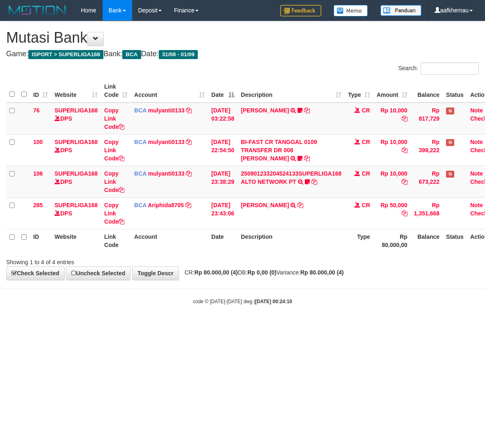
scroll to position [0, 21]
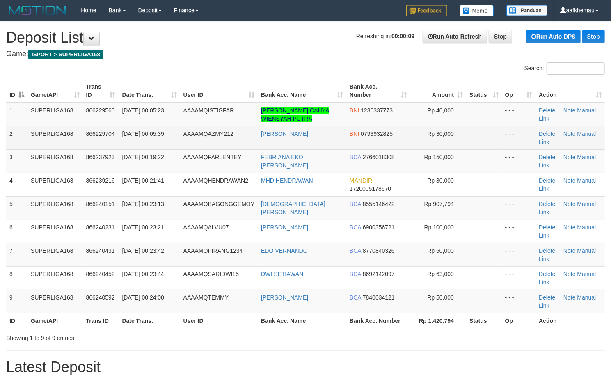
copy tr "[PERSON_NAME]"
drag, startPoint x: 322, startPoint y: 132, endPoint x: 247, endPoint y: 137, distance: 75.3
click at [247, 137] on tr "2 SUPERLIGA168 866229704 02/09/2025 00:05:39 AAAAMQAZMY212 KHOIRUL WALIDIN BNI …" at bounding box center [305, 137] width 599 height 23
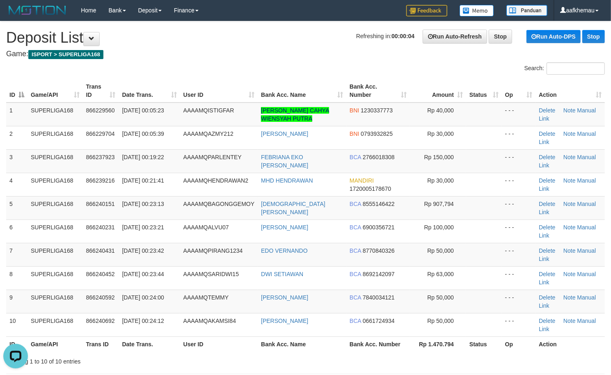
drag, startPoint x: 247, startPoint y: 52, endPoint x: 252, endPoint y: 53, distance: 4.8
click at [247, 52] on h4 "Game: ISPORT > SUPERLIGA168" at bounding box center [305, 54] width 599 height 8
drag, startPoint x: 280, startPoint y: 120, endPoint x: 255, endPoint y: 110, distance: 26.4
click at [255, 110] on tr "1 SUPERLIGA168 866229560 02/09/2025 00:05:23 AAAAMQISTIGFAR RIGEL KENT CAHYA WI…" at bounding box center [305, 115] width 599 height 24
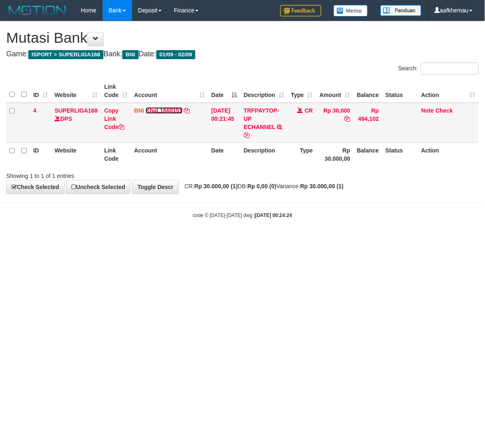
click at [168, 109] on link "KhaL1660151" at bounding box center [164, 110] width 37 height 7
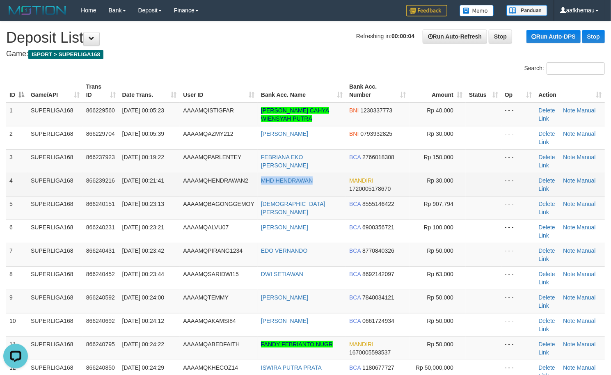
drag, startPoint x: 335, startPoint y: 178, endPoint x: 248, endPoint y: 183, distance: 86.8
click at [248, 183] on tr "4 SUPERLIGA168 866239216 [DATE] 00:21:41 AAAAMQHENDRAWAN2 MHD HENDRAWAN MANDIRI…" at bounding box center [305, 184] width 599 height 23
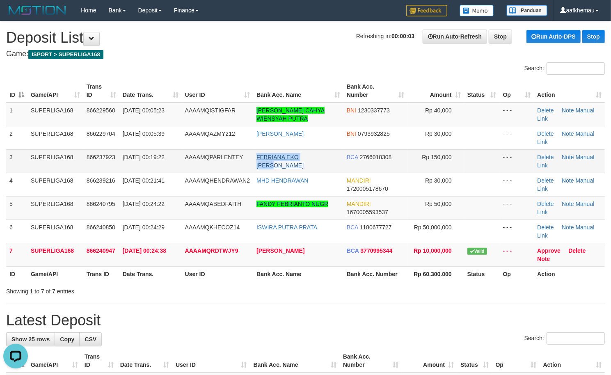
copy link "FEBRIANA EKO SAPUT"
drag, startPoint x: 326, startPoint y: 156, endPoint x: 258, endPoint y: 158, distance: 68.2
click at [258, 158] on td "FEBRIANA EKO SAPUT" at bounding box center [298, 160] width 90 height 23
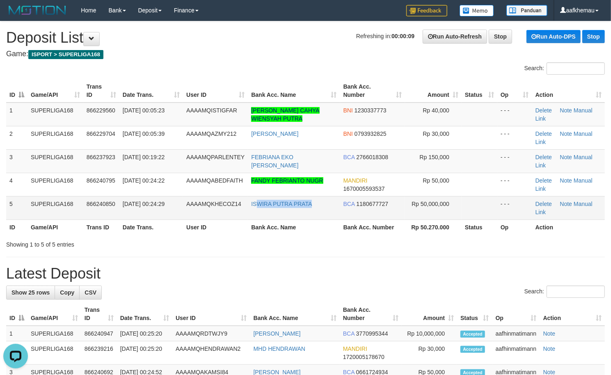
copy link "WIRA PUTRA PRATA"
drag, startPoint x: 335, startPoint y: 204, endPoint x: 257, endPoint y: 214, distance: 78.7
click at [257, 214] on td "ISWIRA PUTRA PRATA" at bounding box center [294, 207] width 92 height 23
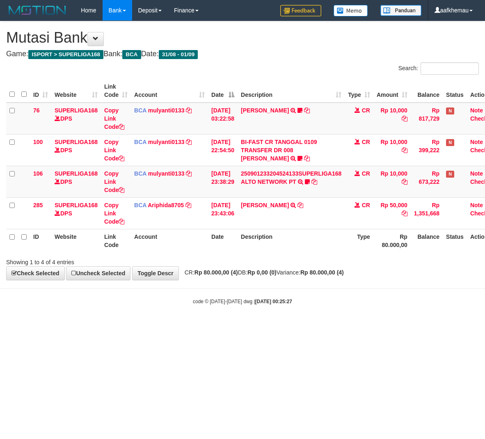
scroll to position [0, 21]
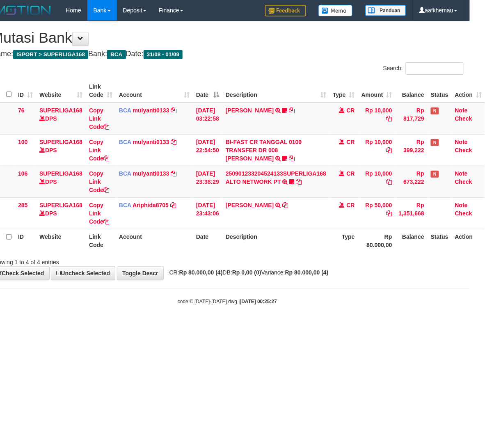
click at [390, 326] on html "Toggle navigation Home Bank Account List Load By Website Group [ISPORT] SUPERLI…" at bounding box center [227, 163] width 485 height 326
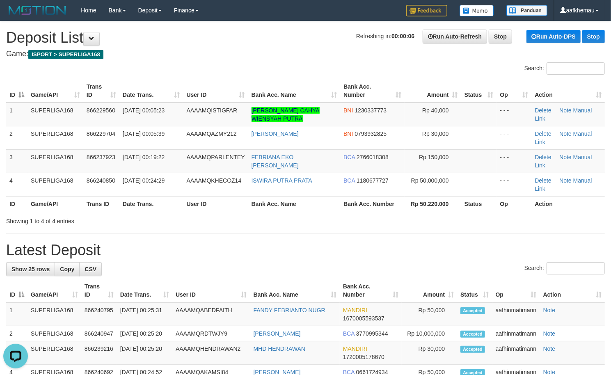
click at [310, 38] on h1 "Refreshing in: 00:00:06 Run Auto-Refresh Stop Run Auto-DPS Stop Deposit List" at bounding box center [305, 38] width 599 height 16
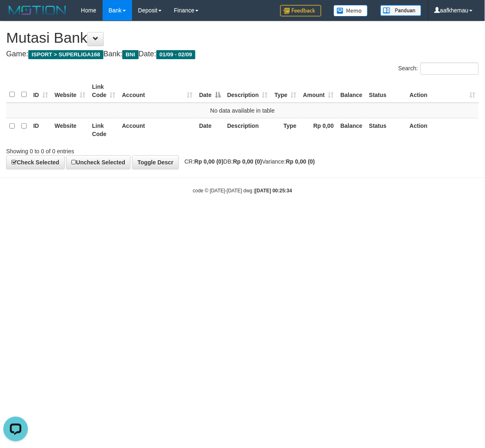
drag, startPoint x: 213, startPoint y: 290, endPoint x: 141, endPoint y: 22, distance: 277.1
click at [214, 215] on html "Toggle navigation Home Bank Account List Load By Website Group [ISPORT] SUPERLI…" at bounding box center [242, 107] width 485 height 215
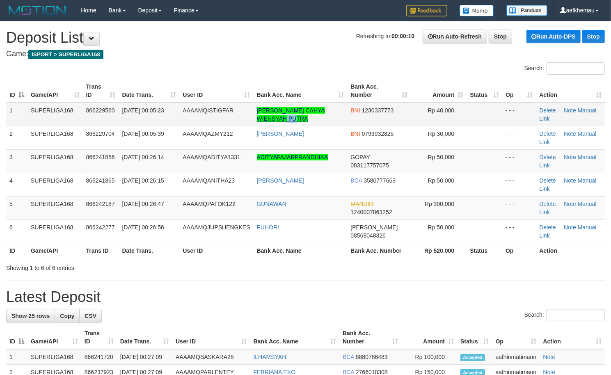
click at [264, 117] on td "[PERSON_NAME] CAHYA WIENSYAH PUTRA" at bounding box center [301, 115] width 94 height 24
copy link "ADITYAFAJARFRANDHIKA"
drag, startPoint x: 340, startPoint y: 157, endPoint x: 257, endPoint y: 166, distance: 83.4
click at [257, 166] on td "ADITYAFAJARFRANDHIKA" at bounding box center [301, 160] width 94 height 23
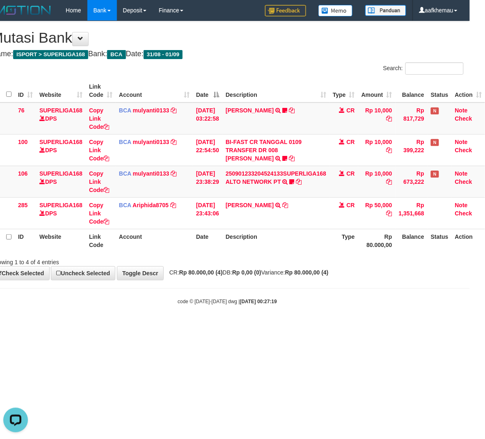
click at [257, 293] on body "Toggle navigation Home Bank Account List Load By Website Group [ISPORT] SUPERLI…" at bounding box center [227, 163] width 485 height 326
click at [272, 51] on h4 "Game: ISPORT > SUPERLIGA168 Bank: BCA Date: 31/08 - 01/09" at bounding box center [227, 54] width 473 height 8
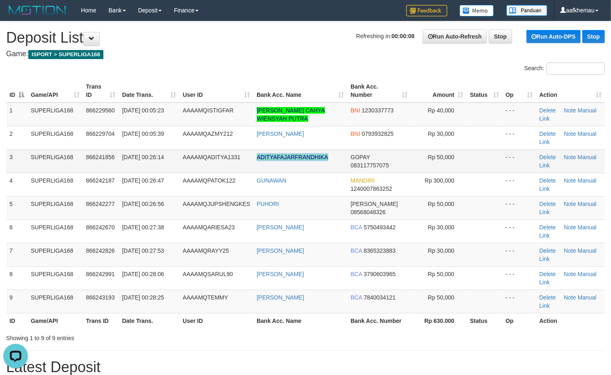
copy link "ADITYAFAJARFRANDHIKA"
drag, startPoint x: 331, startPoint y: 158, endPoint x: 257, endPoint y: 163, distance: 74.5
click at [257, 163] on td "ADITYAFAJARFRANDHIKA" at bounding box center [301, 160] width 94 height 23
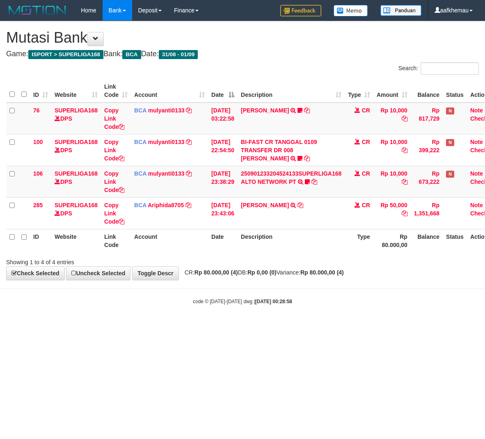
scroll to position [0, 21]
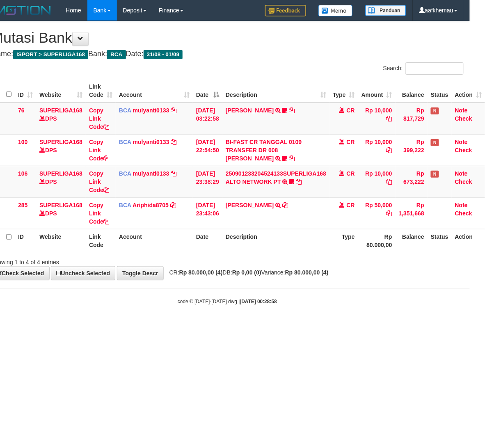
drag, startPoint x: 359, startPoint y: 317, endPoint x: 362, endPoint y: 311, distance: 7.0
click at [359, 316] on body "Toggle navigation Home Bank Account List Load By Website Group [ISPORT] SUPERLI…" at bounding box center [227, 163] width 485 height 326
click at [363, 312] on body "Toggle navigation Home Bank Account List Load By Website Group [ISPORT] SUPERLI…" at bounding box center [227, 163] width 485 height 326
click at [368, 275] on div "**********" at bounding box center [227, 150] width 485 height 259
click at [84, 39] on button at bounding box center [80, 39] width 16 height 14
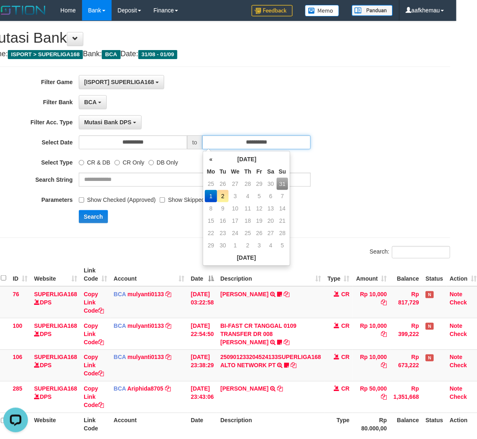
click at [286, 143] on input "**********" at bounding box center [256, 143] width 108 height 14
click at [222, 196] on td "2" at bounding box center [222, 196] width 11 height 12
type input "**********"
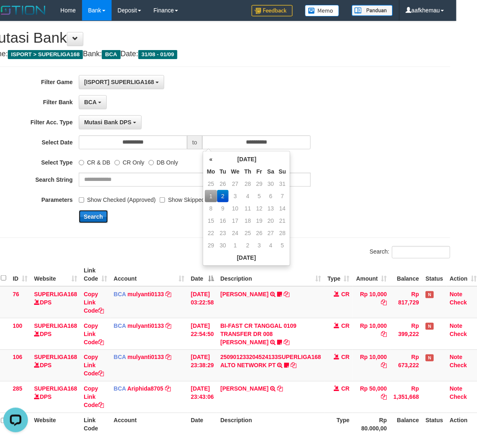
click at [91, 219] on button "Search" at bounding box center [93, 216] width 29 height 13
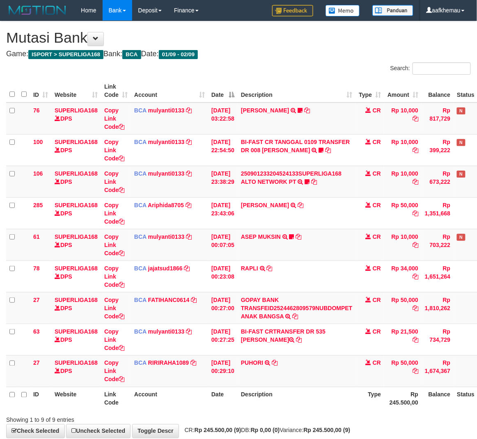
click at [268, 61] on div "**********" at bounding box center [238, 229] width 477 height 417
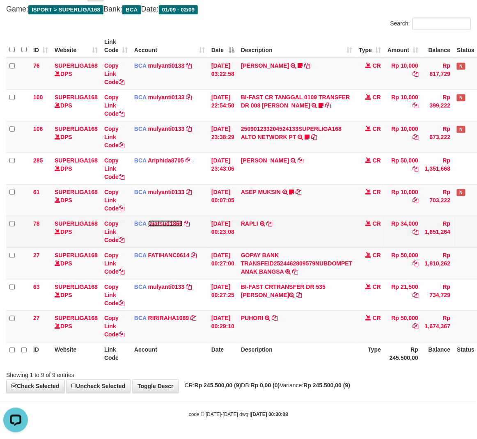
click at [172, 224] on link "jajatsud1866" at bounding box center [165, 224] width 34 height 7
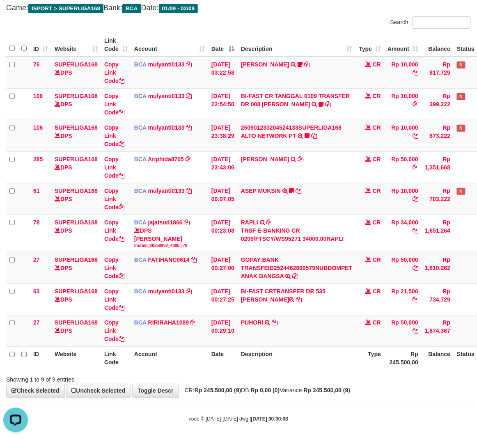
drag, startPoint x: 432, startPoint y: 378, endPoint x: 430, endPoint y: 374, distance: 5.0
click at [430, 374] on div "Showing 1 to 9 of 9 entries" at bounding box center [238, 378] width 477 height 11
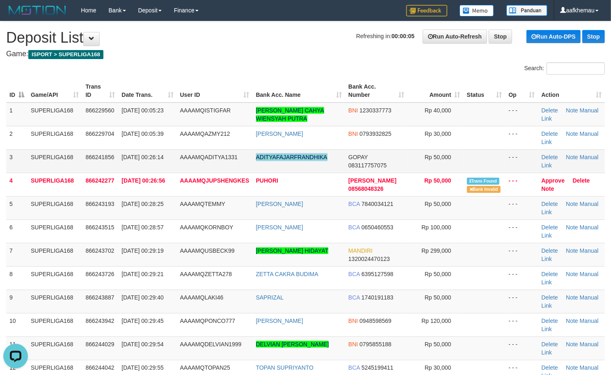
copy tr "ADITYAFAJARFRANDHIKA"
drag, startPoint x: 337, startPoint y: 155, endPoint x: 252, endPoint y: 170, distance: 86.7
click at [252, 170] on tr "3 SUPERLIGA168 866241856 02/09/2025 00:26:14 AAAAMQADITYA1331 ADITYAFAJARFRANDH…" at bounding box center [305, 160] width 599 height 23
drag, startPoint x: 312, startPoint y: 47, endPoint x: 255, endPoint y: 67, distance: 61.0
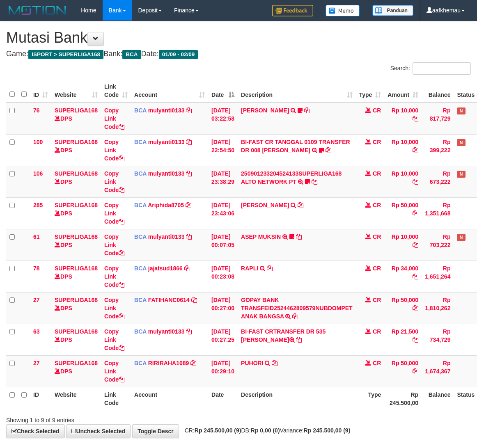
scroll to position [46, 0]
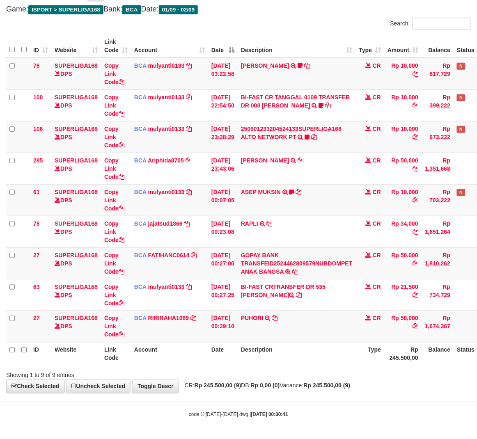
click at [335, 388] on strong "Rp 245.500,00 (9)" at bounding box center [327, 386] width 47 height 7
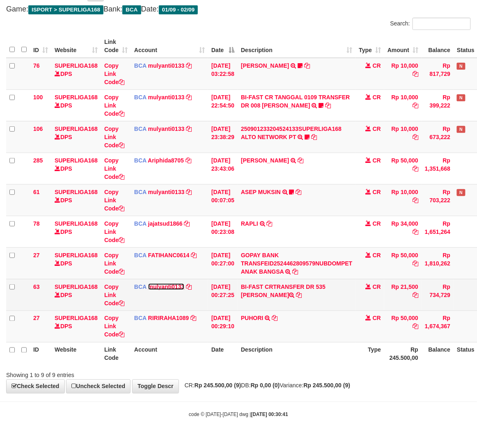
click at [153, 287] on link "mulyanti0133" at bounding box center [166, 287] width 37 height 7
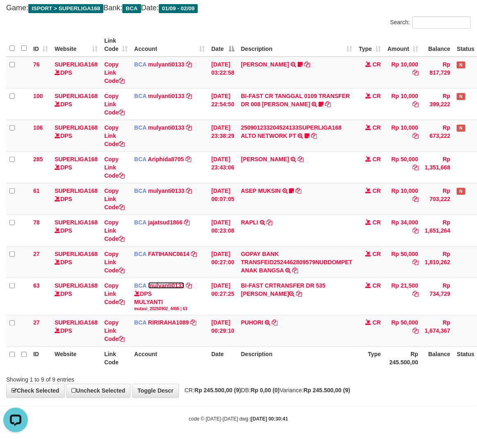
scroll to position [0, 0]
click at [277, 406] on body "Toggle navigation Home Bank Account List Load By Website Group [ISPORT] SUPERLI…" at bounding box center [238, 199] width 477 height 490
click at [297, 31] on div "ID Website Link Code Account Date Description Type Amount Balance Status Action…" at bounding box center [238, 202] width 477 height 342
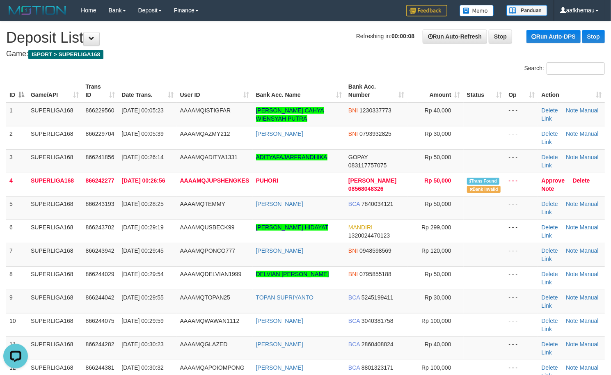
click at [268, 69] on div "Search:" at bounding box center [305, 69] width 611 height 14
click at [286, 52] on h4 "Game: ISPORT > SUPERLIGA168" at bounding box center [305, 54] width 599 height 8
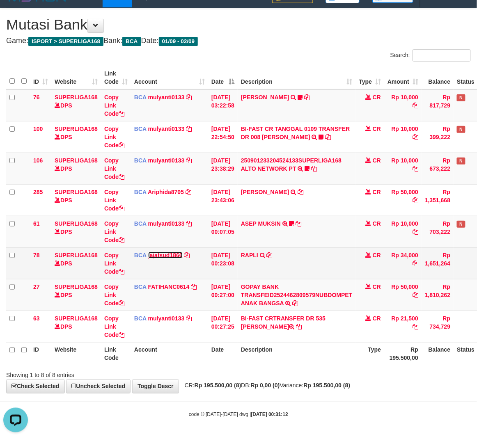
click at [164, 255] on link "jajatsud1866" at bounding box center [165, 255] width 34 height 7
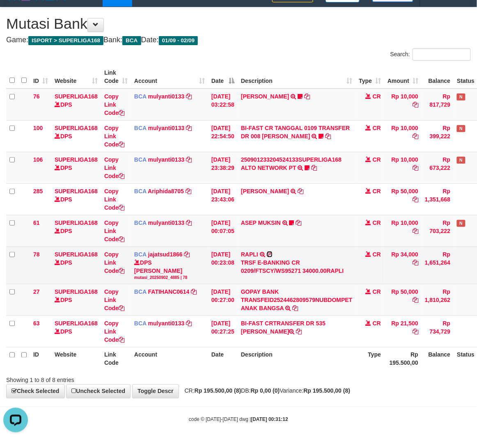
click at [273, 254] on icon at bounding box center [270, 255] width 6 height 6
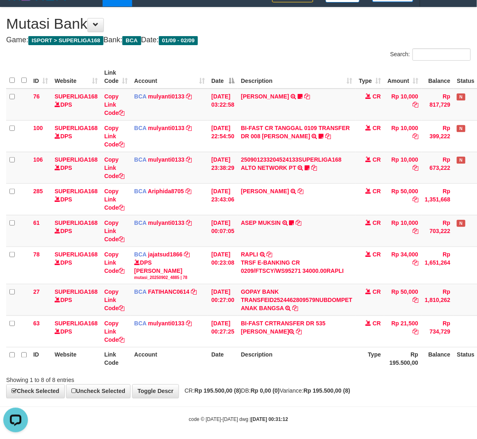
click at [319, 384] on div "Showing 1 to 8 of 8 entries" at bounding box center [238, 378] width 477 height 11
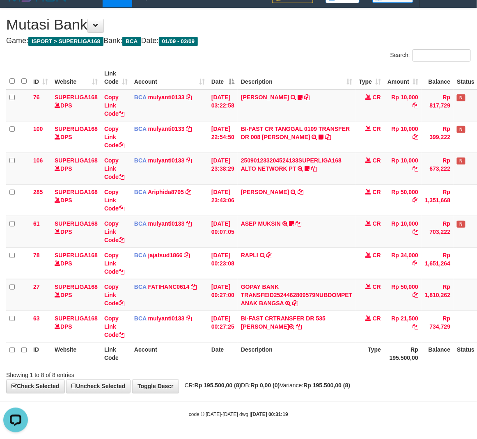
click at [303, 45] on div "**********" at bounding box center [238, 200] width 477 height 385
click at [365, 379] on div "**********" at bounding box center [238, 200] width 477 height 385
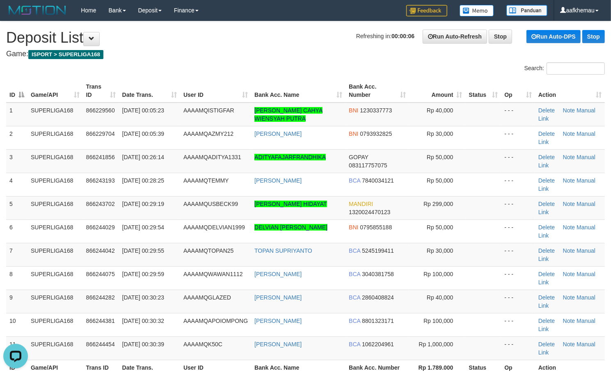
click at [310, 37] on h1 "Refreshing in: 00:00:06 Run Auto-Refresh Stop Run Auto-DPS Stop Deposit List" at bounding box center [305, 38] width 599 height 16
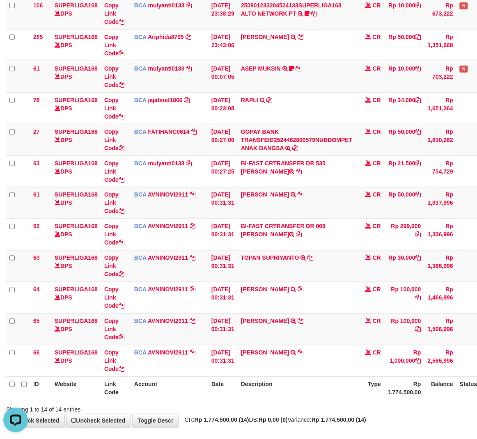
scroll to position [178, 0]
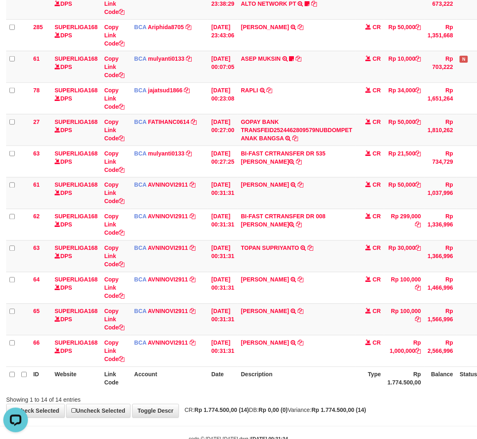
click at [319, 407] on div "**********" at bounding box center [238, 130] width 477 height 575
click at [352, 401] on div "Showing 1 to 14 of 14 entries" at bounding box center [238, 398] width 477 height 11
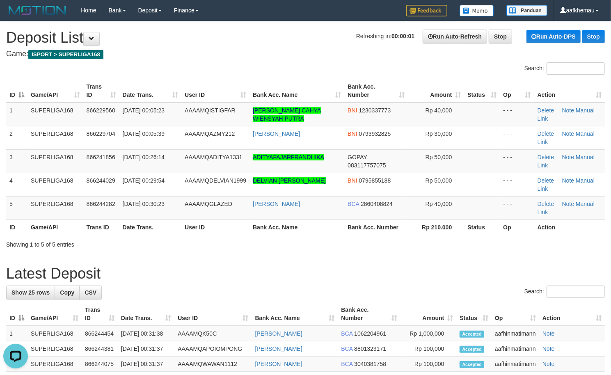
click at [260, 53] on h4 "Game: ISPORT > SUPERLIGA168" at bounding box center [305, 54] width 599 height 8
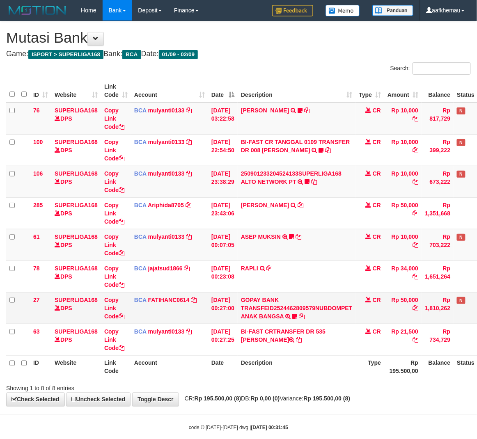
scroll to position [14, 0]
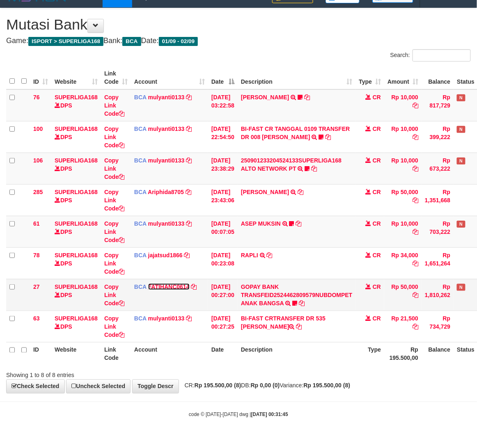
click at [168, 288] on link "FATIHANC0614" at bounding box center [168, 287] width 41 height 7
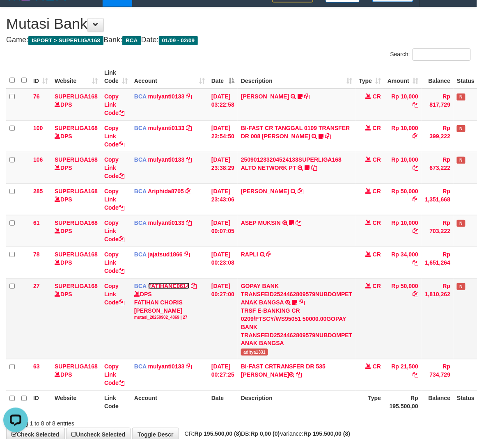
scroll to position [0, 0]
click at [264, 352] on span "aditya1331" at bounding box center [254, 352] width 27 height 7
copy span "aditya1331"
click at [264, 352] on span "aditya1331" at bounding box center [254, 352] width 27 height 7
click at [275, 421] on div "Showing 1 to 8 of 8 entries" at bounding box center [238, 422] width 477 height 11
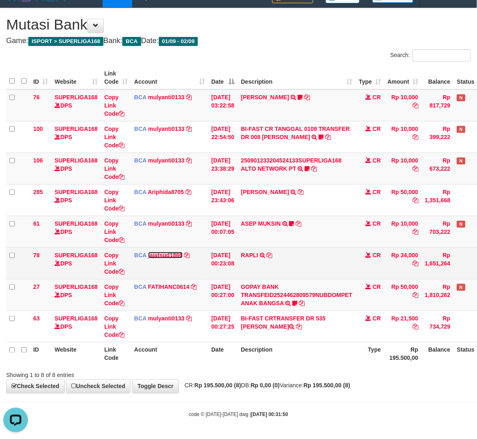
click at [175, 252] on link "jajatsud1866" at bounding box center [165, 255] width 34 height 7
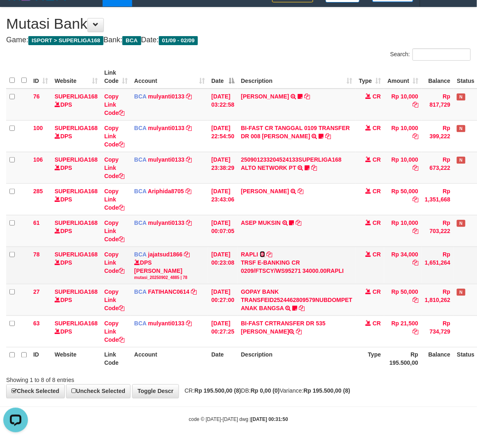
click at [265, 257] on icon at bounding box center [262, 255] width 5 height 6
click at [273, 253] on icon at bounding box center [270, 255] width 6 height 6
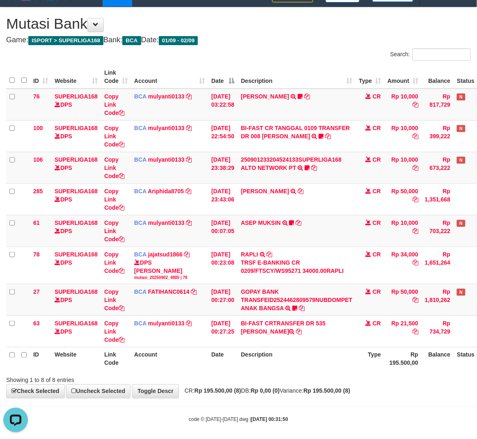
click at [242, 44] on h4 "Game: ISPORT > SUPERLIGA168 Bank: BCA Date: 01/09 - 02/09" at bounding box center [238, 40] width 465 height 8
click at [390, 390] on div "**********" at bounding box center [238, 202] width 477 height 391
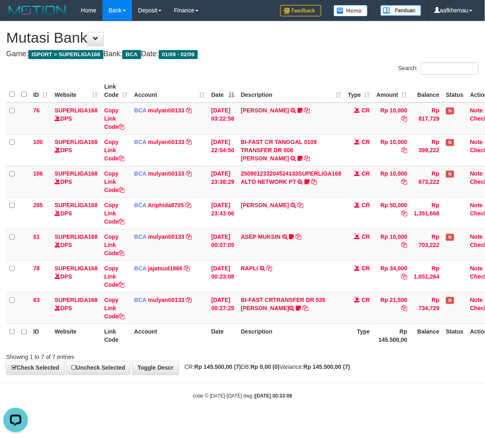
click at [413, 421] on html "Toggle navigation Home Bank Account List Load By Website Group [ISPORT] SUPERLI…" at bounding box center [242, 210] width 485 height 421
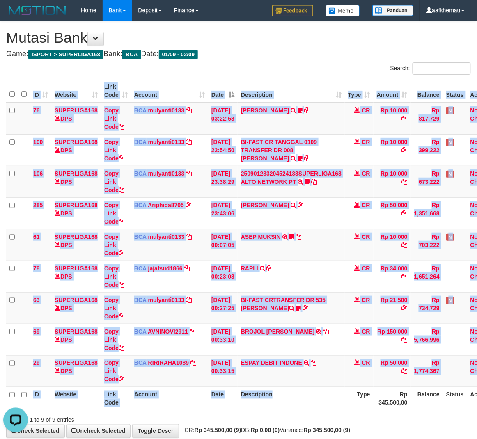
click at [315, 411] on div "ID Website Link Code Account Date Description Type Amount Balance Status Action…" at bounding box center [238, 245] width 477 height 336
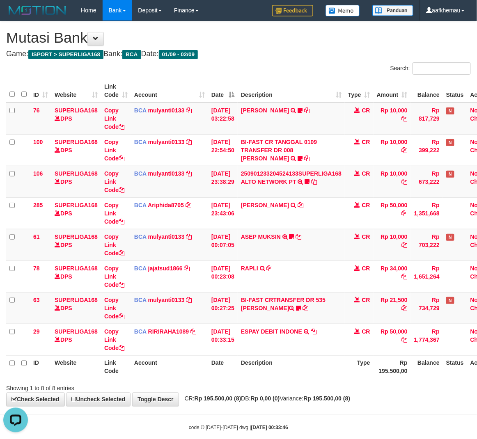
click at [338, 57] on h4 "Game: ISPORT > SUPERLIGA168 Bank: BCA Date: 01/09 - 02/09" at bounding box center [238, 54] width 465 height 8
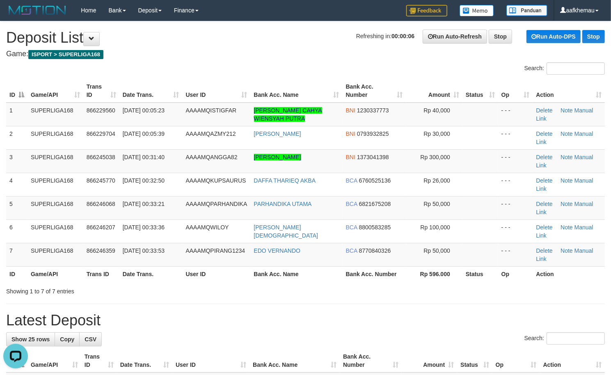
copy link "JUAN ERWIN HUTAGALUNG"
drag, startPoint x: 336, startPoint y: 153, endPoint x: 3, endPoint y: 150, distance: 332.6
click at [253, 160] on td "[PERSON_NAME]" at bounding box center [297, 160] width 92 height 23
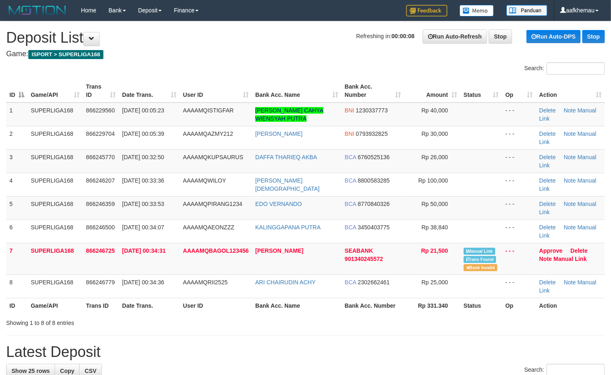
click at [252, 51] on h4 "Game: ISPORT > SUPERLIGA168" at bounding box center [305, 54] width 599 height 8
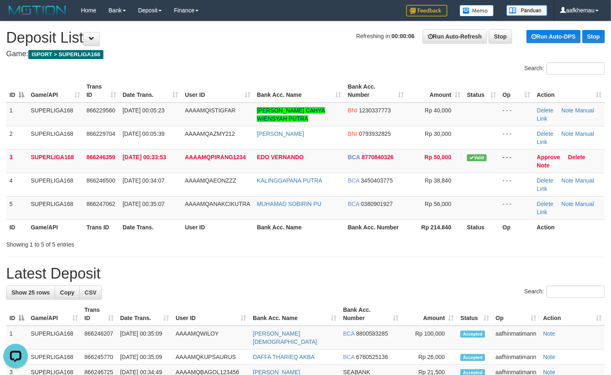
click at [262, 42] on h1 "Refreshing in: 00:00:06 Run Auto-Refresh Stop Run Auto-DPS Stop Deposit List" at bounding box center [305, 38] width 599 height 16
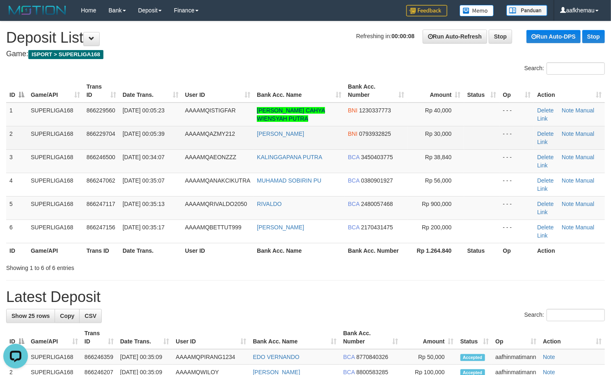
copy link "[PERSON_NAME]"
drag, startPoint x: 326, startPoint y: 136, endPoint x: 254, endPoint y: 137, distance: 71.9
click at [254, 137] on td "[PERSON_NAME]" at bounding box center [299, 137] width 91 height 23
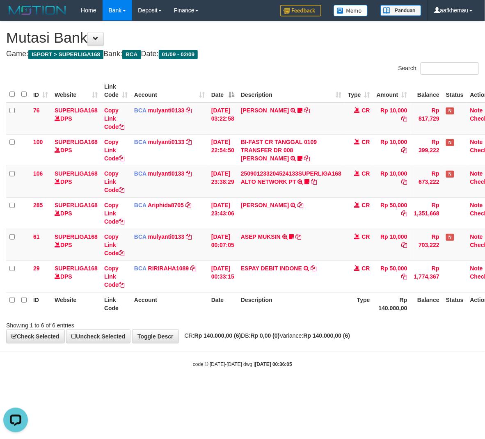
click at [259, 54] on h4 "Game: ISPORT > SUPERLIGA168 Bank: BCA Date: 01/09 - 02/09" at bounding box center [242, 54] width 473 height 8
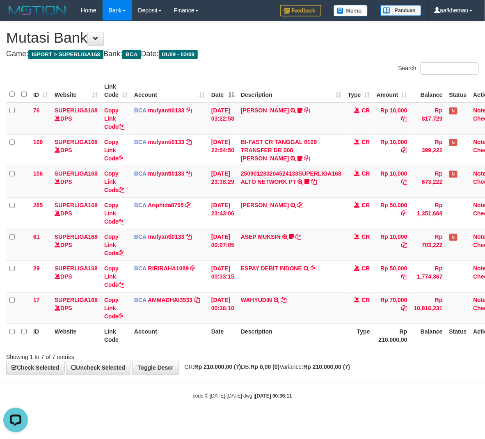
click at [290, 359] on div "Showing 1 to 7 of 7 entries" at bounding box center [242, 355] width 485 height 11
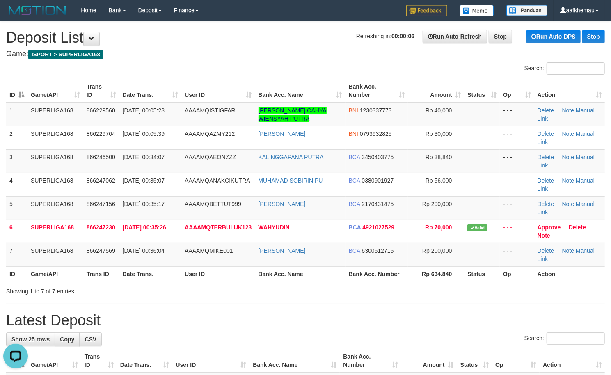
click at [235, 55] on h4 "Game: ISPORT > SUPERLIGA168" at bounding box center [305, 54] width 599 height 8
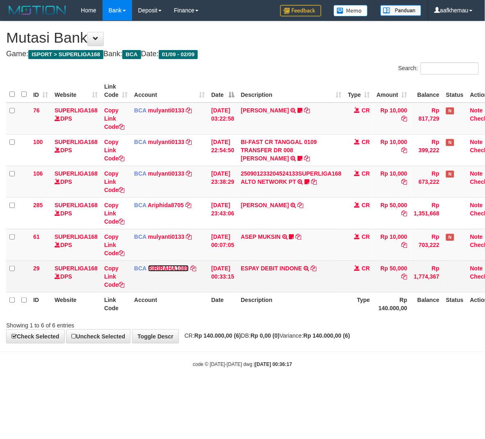
click at [172, 269] on link "RIRIRAHA1089" at bounding box center [168, 268] width 41 height 7
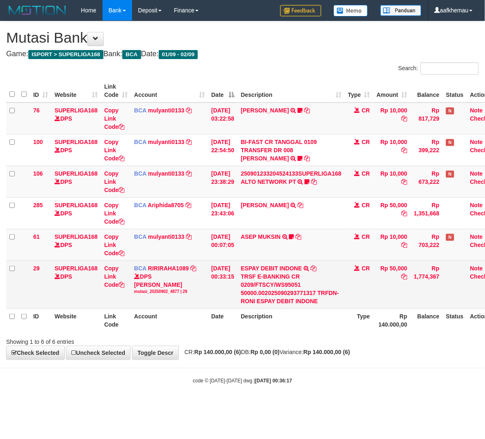
click at [245, 301] on td "ESPAY DEBIT INDONE TRSF E-BANKING CR 0209/FTSCY/WS95051 50000.00202509029377131…" at bounding box center [291, 285] width 107 height 48
click at [247, 301] on div "TRSF E-BANKING CR 0209/FTSCY/WS95051 50000.002025090293771317 TRFDN-RONI ESPAY …" at bounding box center [291, 289] width 101 height 33
copy div "RONI"
click at [247, 301] on div "TRSF E-BANKING CR 0209/FTSCY/WS95051 50000.002025090293771317 TRFDN-RONI ESPAY …" at bounding box center [291, 289] width 101 height 33
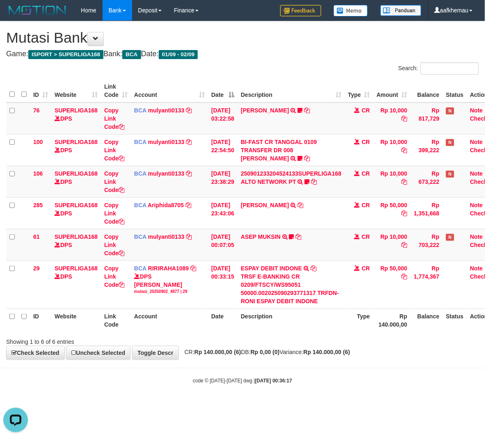
click at [341, 380] on div "code © 2012-2018 dwg | 2025/09/02 00:36:17" at bounding box center [242, 381] width 485 height 8
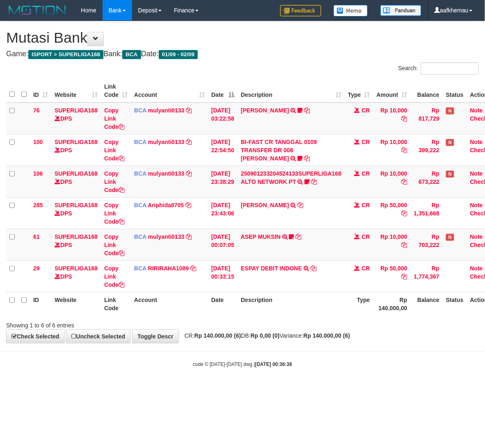
click at [306, 370] on body "Toggle navigation Home Bank Account List Load By Website Group [ISPORT] SUPERLI…" at bounding box center [242, 194] width 485 height 389
click at [306, 364] on div "code © [DATE]-[DATE] dwg | [DATE] 00:37:20" at bounding box center [242, 365] width 485 height 8
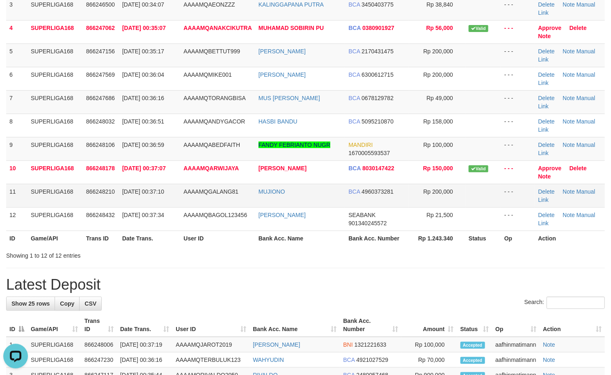
scroll to position [164, 0]
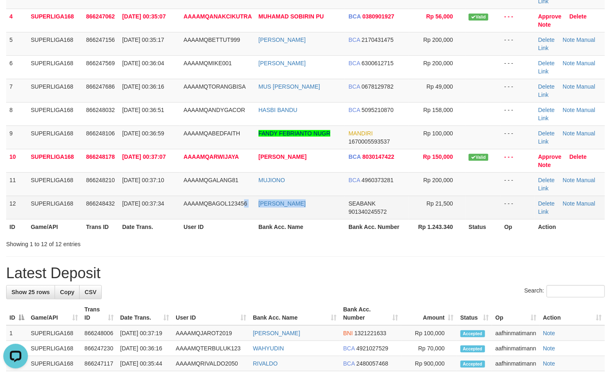
drag, startPoint x: 317, startPoint y: 206, endPoint x: 245, endPoint y: 209, distance: 71.9
click at [245, 209] on tr "12 SUPERLIGA168 866248432 02/09/2025 00:37:34 AAAAMQBAGOL123456 AHMAD FADILAH S…" at bounding box center [305, 207] width 599 height 23
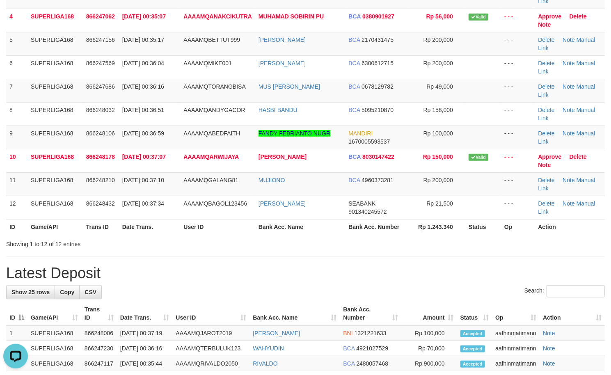
drag, startPoint x: 270, startPoint y: 293, endPoint x: 271, endPoint y: 252, distance: 41.5
click at [270, 290] on div "Search:" at bounding box center [305, 292] width 599 height 14
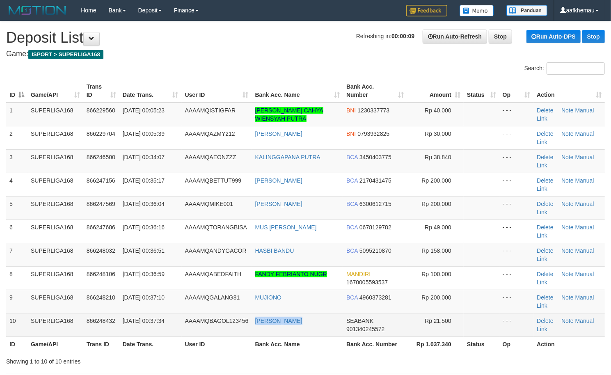
drag, startPoint x: 262, startPoint y: 330, endPoint x: 257, endPoint y: 331, distance: 5.4
click at [257, 331] on td "AHMAD FADILAH" at bounding box center [298, 324] width 92 height 23
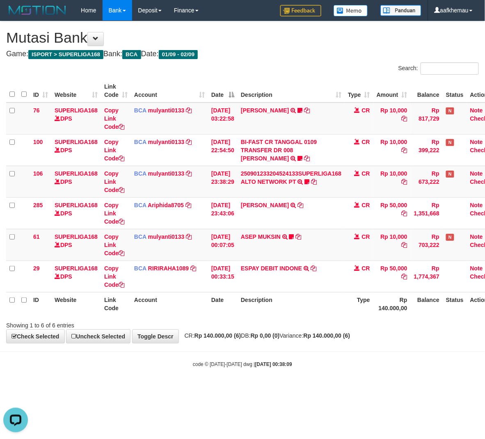
click at [306, 49] on div "**********" at bounding box center [242, 182] width 485 height 322
click at [315, 323] on div "Showing 1 to 6 of 6 entries" at bounding box center [242, 323] width 485 height 11
click at [317, 340] on div "**********" at bounding box center [242, 182] width 485 height 322
click at [297, 338] on span "CR: Rp 140.000,00 (6) DB: Rp 0,00 (0) Variance: Rp 140.000,00 (6)" at bounding box center [266, 336] width 170 height 7
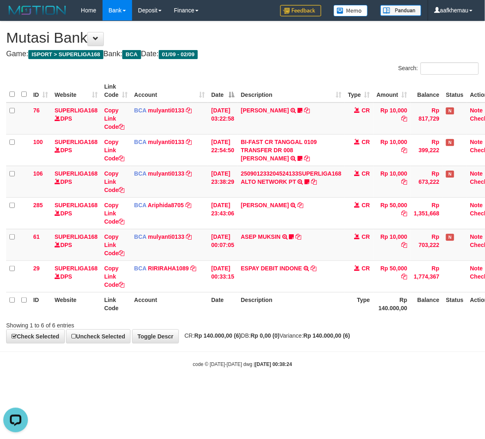
click at [296, 365] on div "code © 2012-2018 dwg | 2025/09/02 00:38:24" at bounding box center [242, 365] width 485 height 8
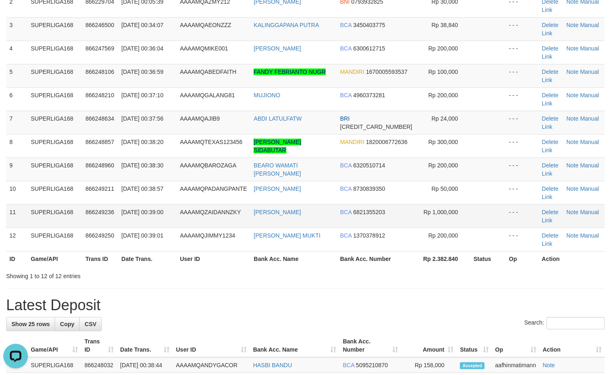
scroll to position [164, 0]
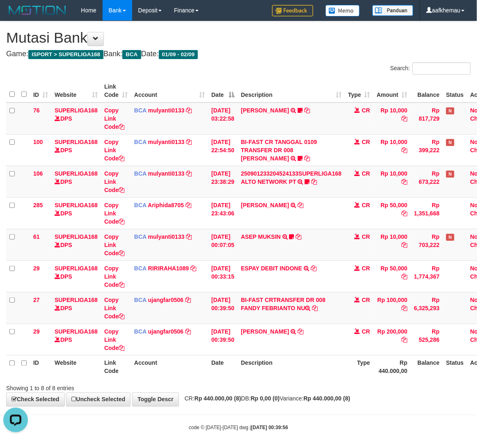
click at [309, 386] on div "Showing 1 to 8 of 8 entries" at bounding box center [238, 386] width 477 height 11
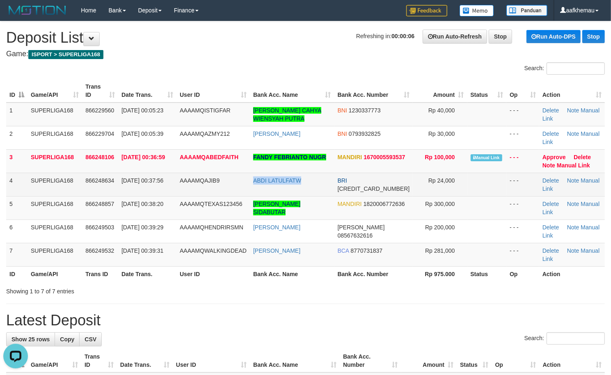
copy tr "ABDI LATULFATW"
drag, startPoint x: 314, startPoint y: 179, endPoint x: 233, endPoint y: 179, distance: 80.5
click at [233, 179] on tr "4 SUPERLIGA168 866248634 02/09/2025 00:37:56 AAAAMQAJIB9 ABDI LATULFATW BRI 567…" at bounding box center [305, 184] width 599 height 23
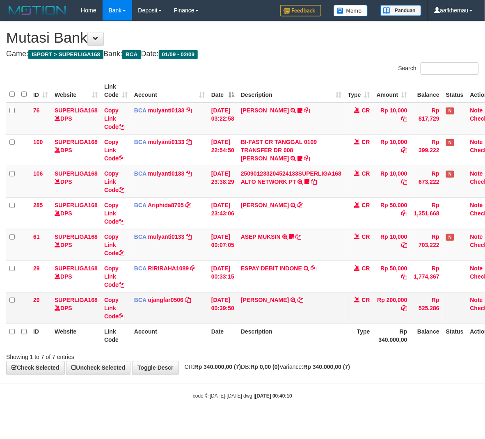
click at [166, 304] on td "BCA ujangfar0506 DPS UJANG FARHAN mutasi_20250902_4882 | 29 mutasi_20250902_488…" at bounding box center [169, 308] width 77 height 32
click at [170, 301] on link "ujangfar0506" at bounding box center [165, 300] width 35 height 7
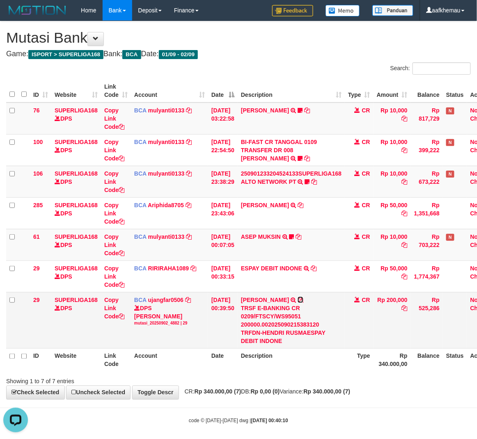
click at [303, 303] on icon at bounding box center [301, 300] width 6 height 6
click at [355, 377] on div "Showing 1 to 7 of 7 entries" at bounding box center [238, 380] width 477 height 11
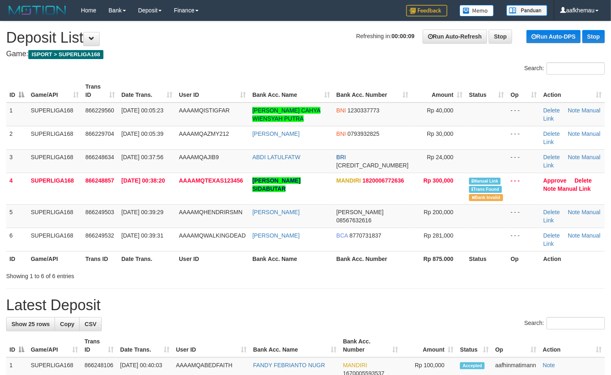
click at [285, 55] on h4 "Game: ISPORT > SUPERLIGA168" at bounding box center [305, 54] width 599 height 8
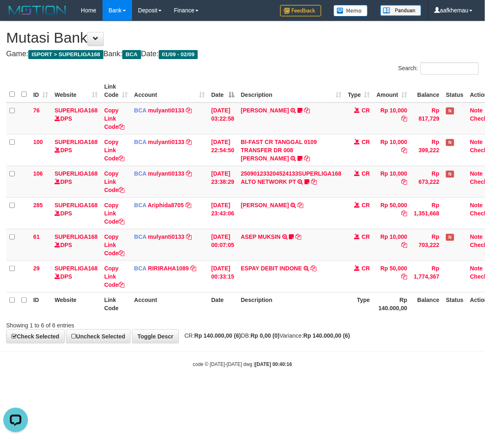
click at [310, 379] on body "Toggle navigation Home Bank Account List Load By Website Group [ISPORT] SUPERLI…" at bounding box center [242, 194] width 485 height 389
drag, startPoint x: 0, startPoint y: 0, endPoint x: 309, endPoint y: 374, distance: 484.8
click at [309, 374] on body "Toggle navigation Home Bank Account List Load By Website Group [ISPORT] SUPERLI…" at bounding box center [242, 194] width 485 height 389
